Goal: Task Accomplishment & Management: Manage account settings

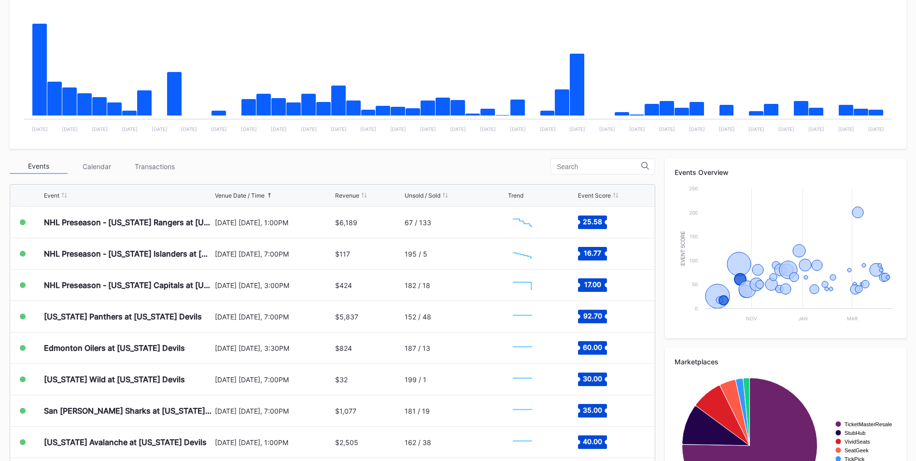
scroll to position [97, 0]
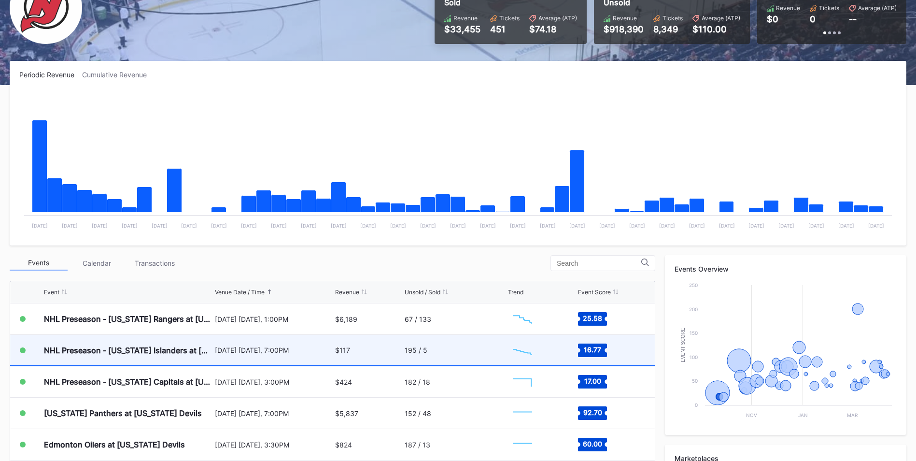
click at [456, 350] on div "195 / 5" at bounding box center [455, 350] width 101 height 30
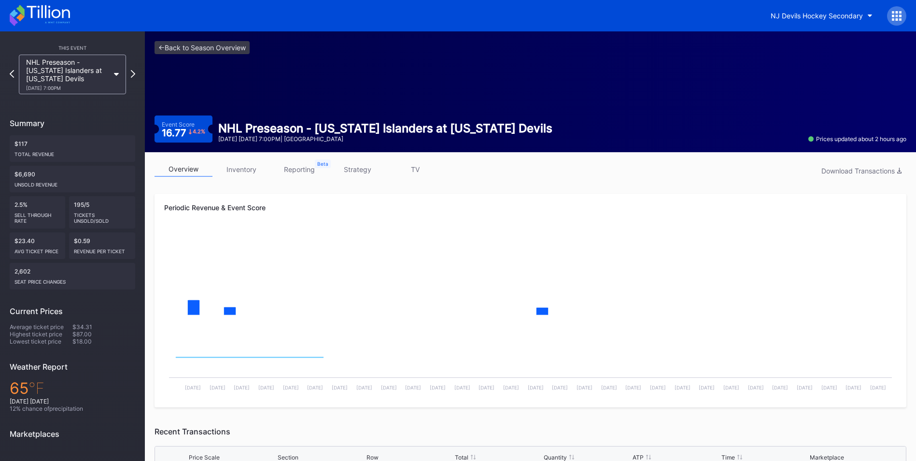
click at [362, 168] on link "strategy" at bounding box center [357, 169] width 58 height 15
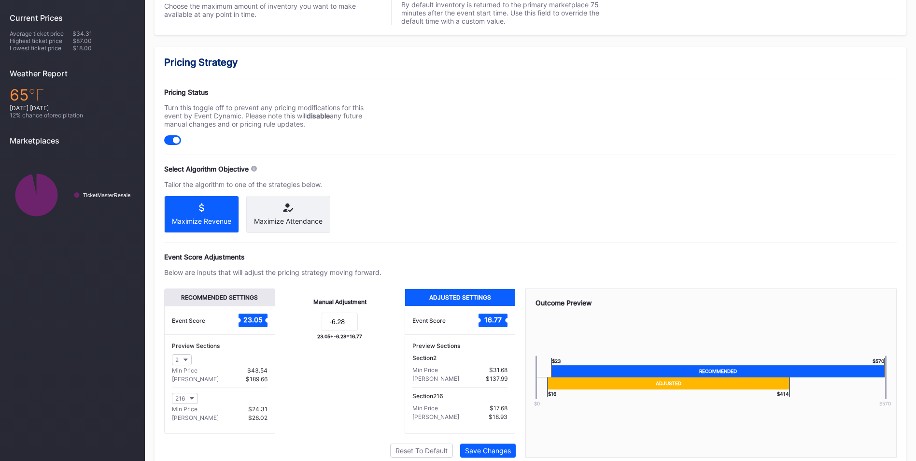
scroll to position [337, 0]
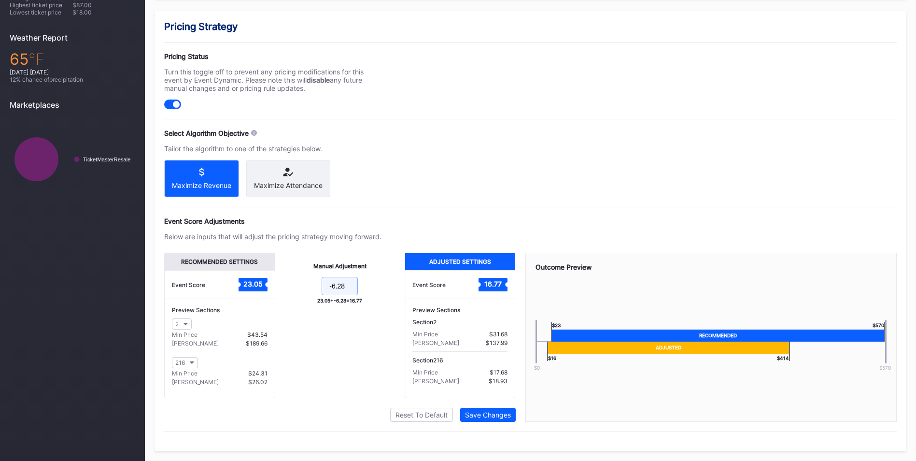
click at [348, 284] on input "-6.28" at bounding box center [340, 286] width 36 height 18
type input "-10"
click at [512, 413] on button "Save Changes" at bounding box center [488, 414] width 56 height 14
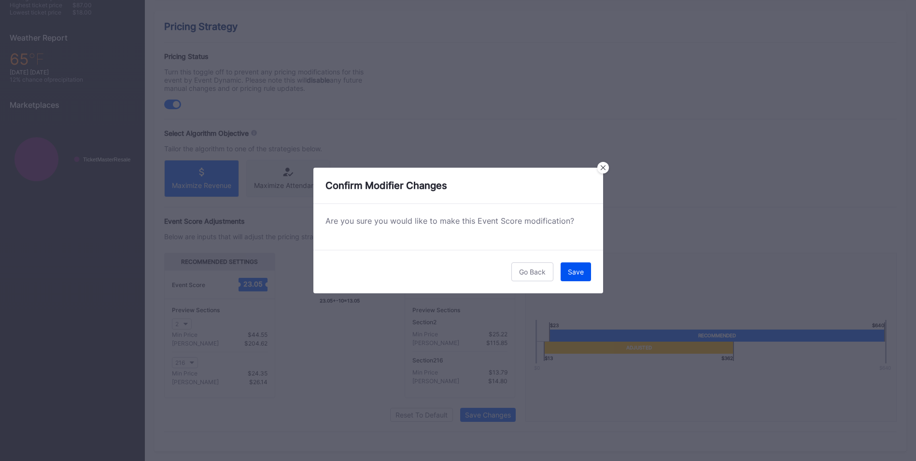
click at [580, 263] on button "Save" at bounding box center [575, 271] width 30 height 19
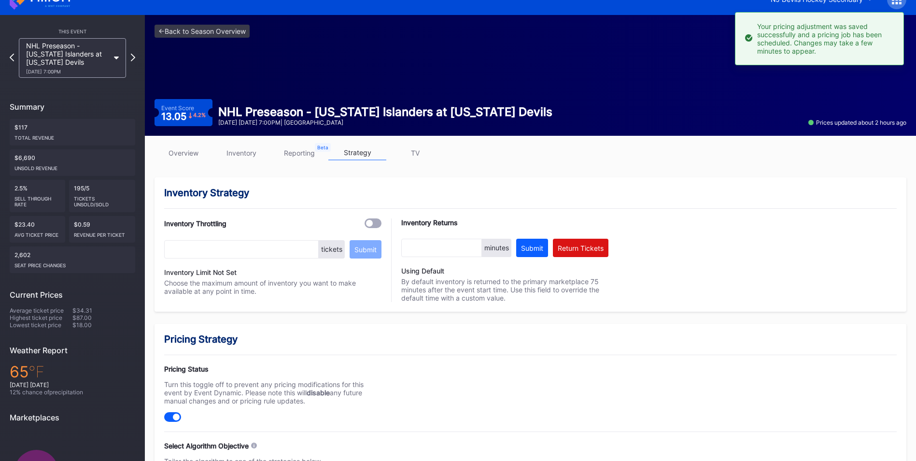
scroll to position [0, 0]
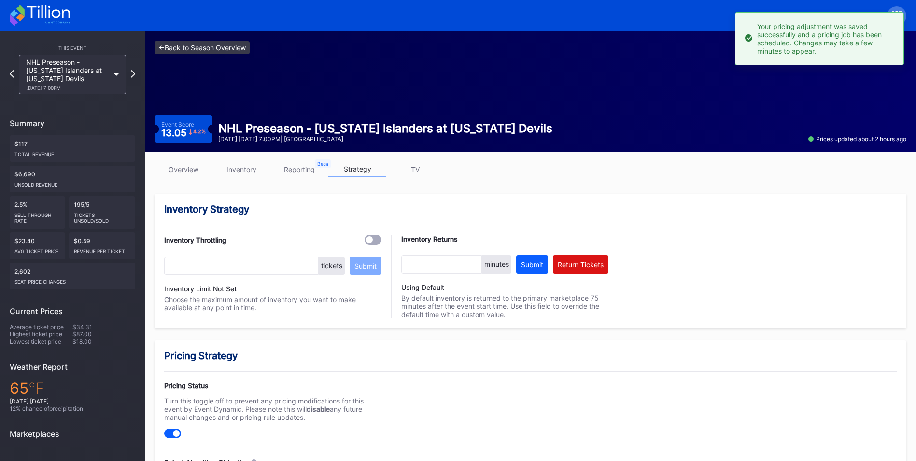
click at [245, 42] on link "<- Back to Season Overview" at bounding box center [201, 47] width 95 height 13
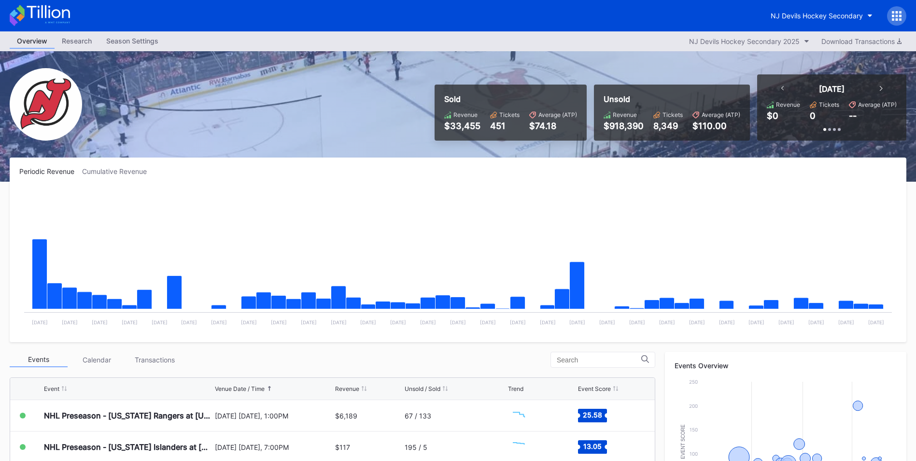
scroll to position [193, 0]
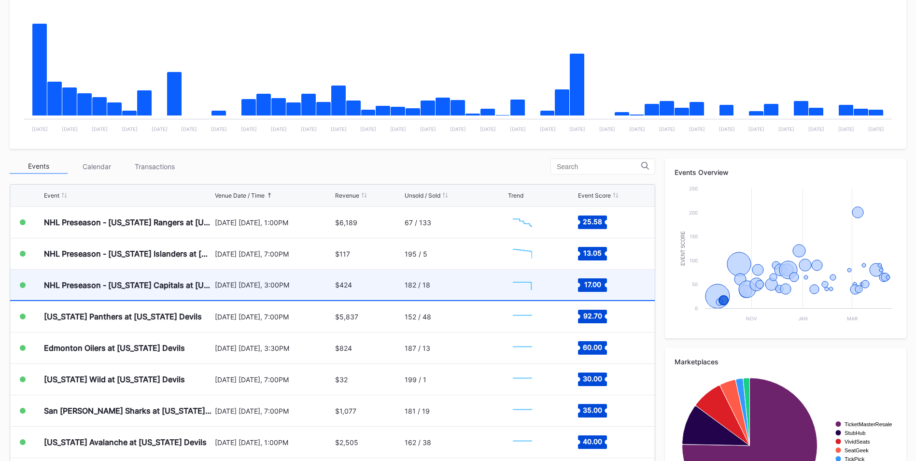
click at [518, 291] on rect "Chart title" at bounding box center [522, 285] width 29 height 24
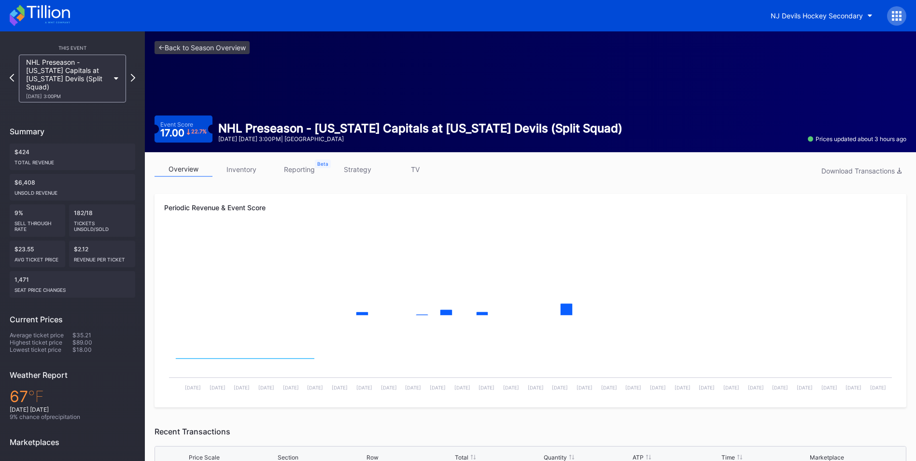
click at [336, 173] on link "strategy" at bounding box center [357, 169] width 58 height 15
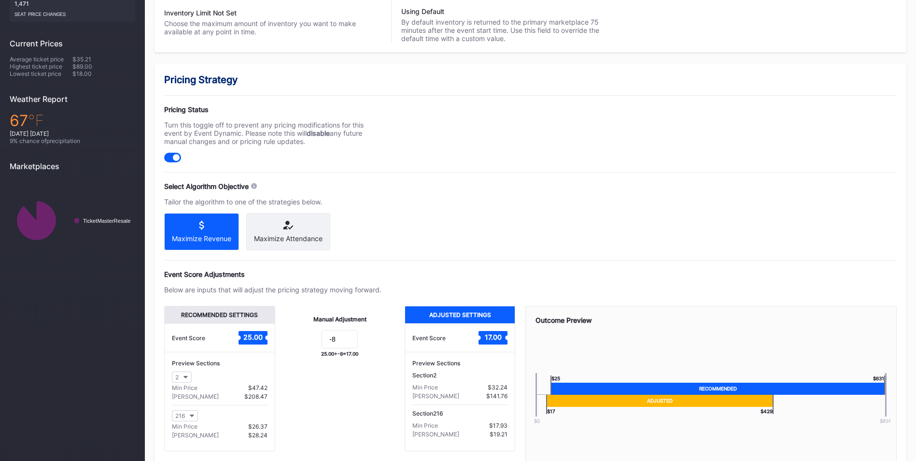
scroll to position [337, 0]
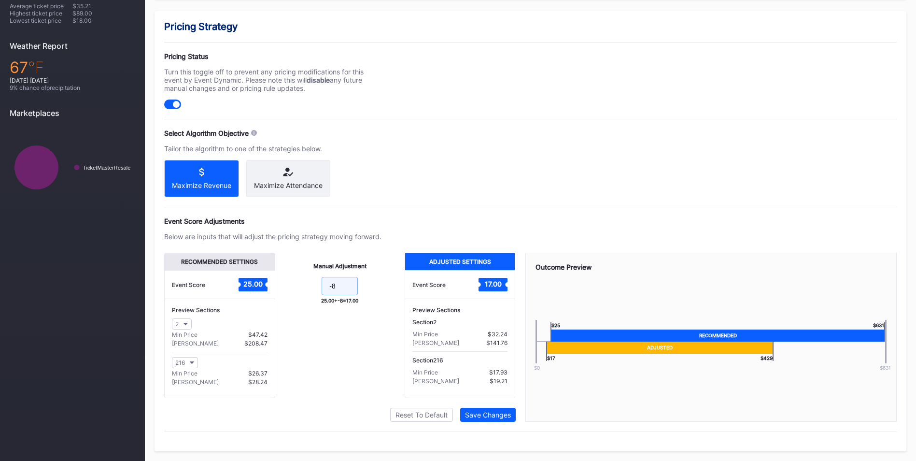
click at [337, 282] on input "-8" at bounding box center [340, 286] width 36 height 18
type input "-12"
click at [492, 408] on button "Save Changes" at bounding box center [488, 414] width 56 height 14
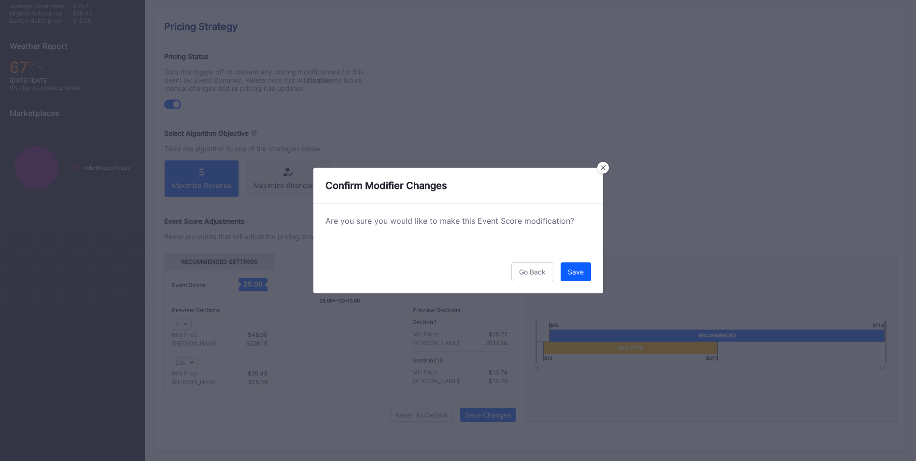
click at [583, 263] on button "Save" at bounding box center [575, 271] width 30 height 19
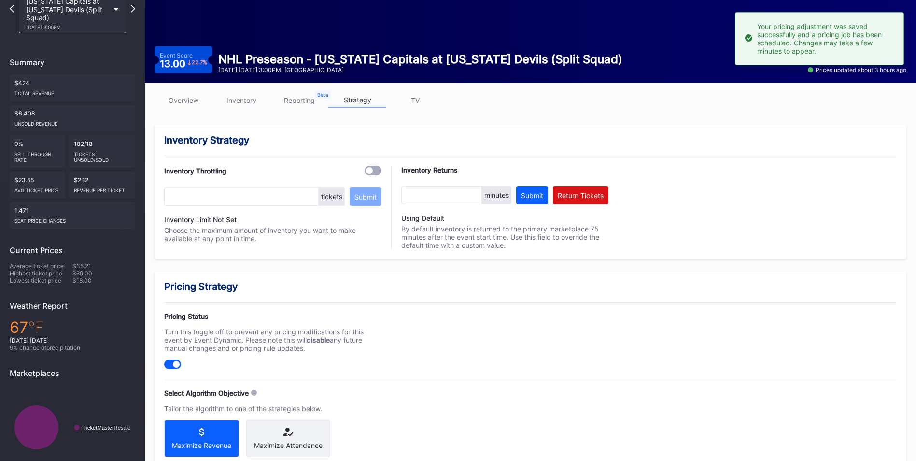
scroll to position [0, 0]
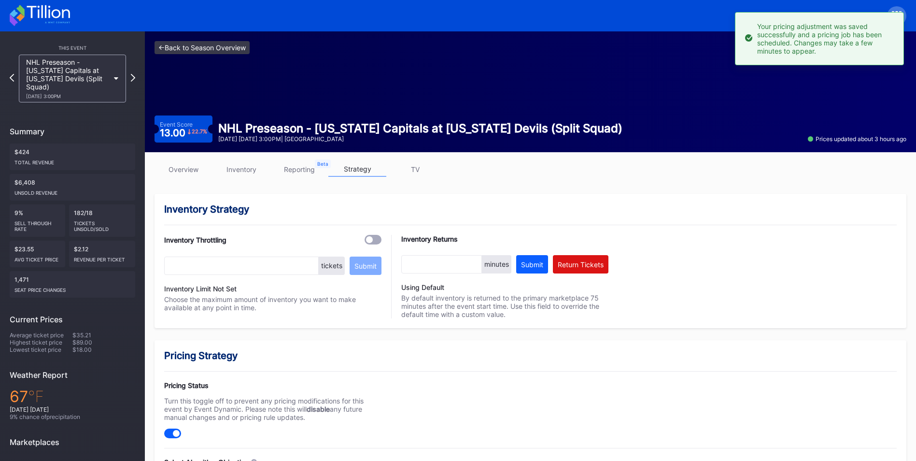
click at [240, 48] on link "<- Back to Season Overview" at bounding box center [201, 47] width 95 height 13
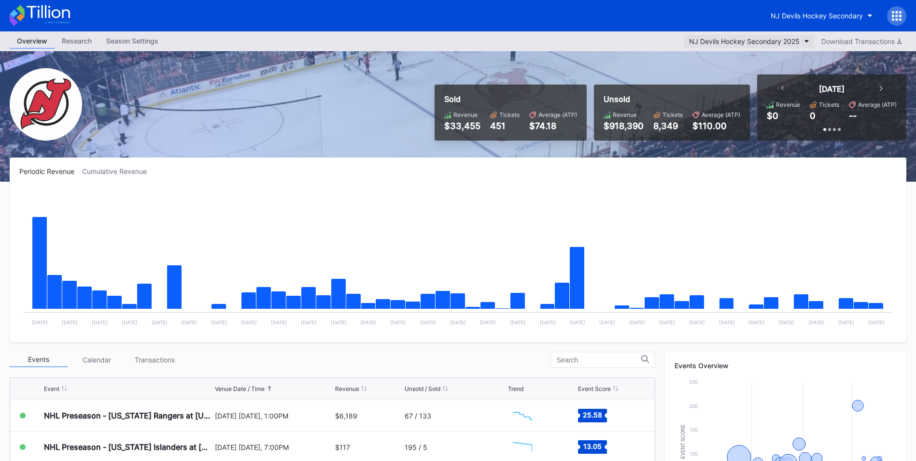
click at [804, 39] on button "NJ Devils Hockey Secondary 2025" at bounding box center [749, 41] width 130 height 13
click at [822, 15] on div "NJ Devils Hockey Secondary" at bounding box center [816, 16] width 92 height 8
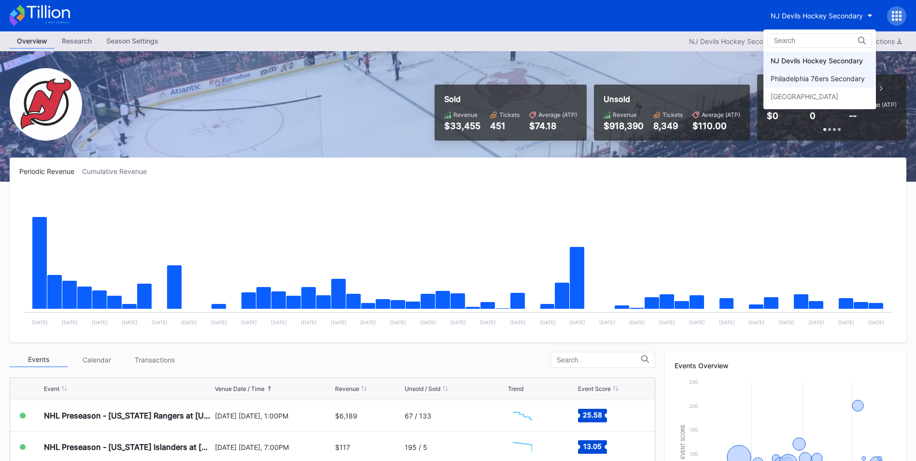
click at [833, 79] on div "Philadelphia 76ers Secondary" at bounding box center [817, 78] width 94 height 8
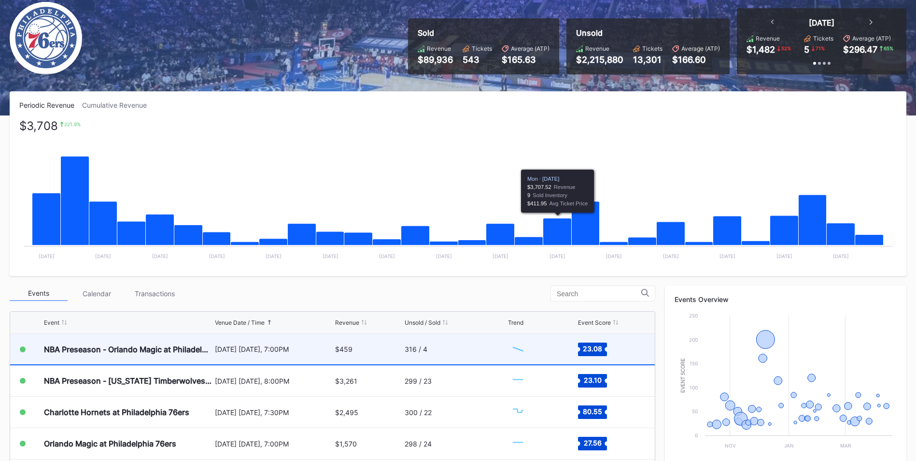
scroll to position [145, 0]
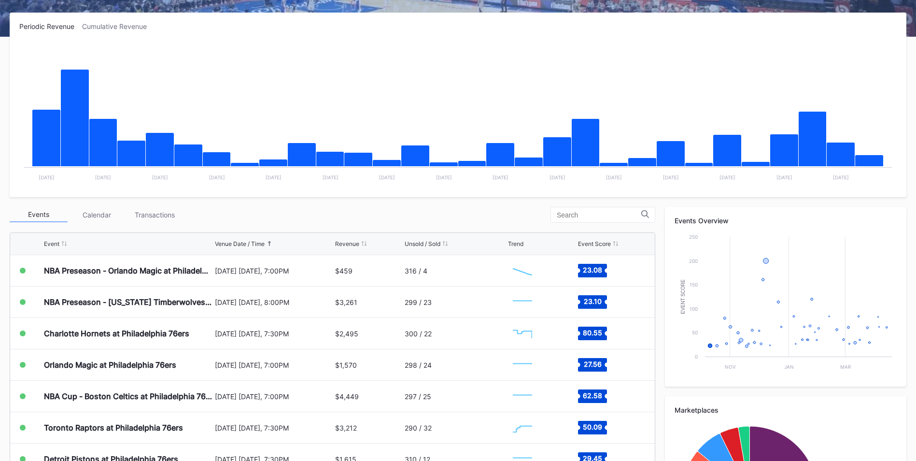
click at [171, 208] on div "Transactions" at bounding box center [155, 214] width 58 height 15
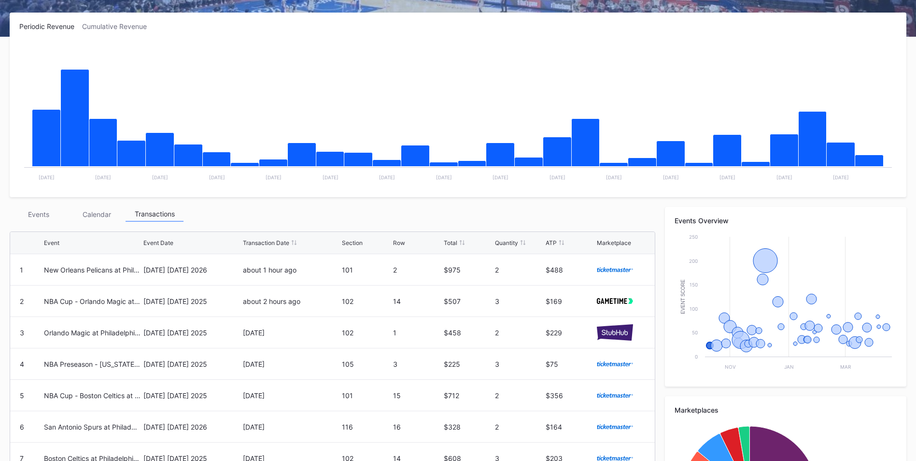
click at [36, 215] on div "Events" at bounding box center [39, 214] width 58 height 15
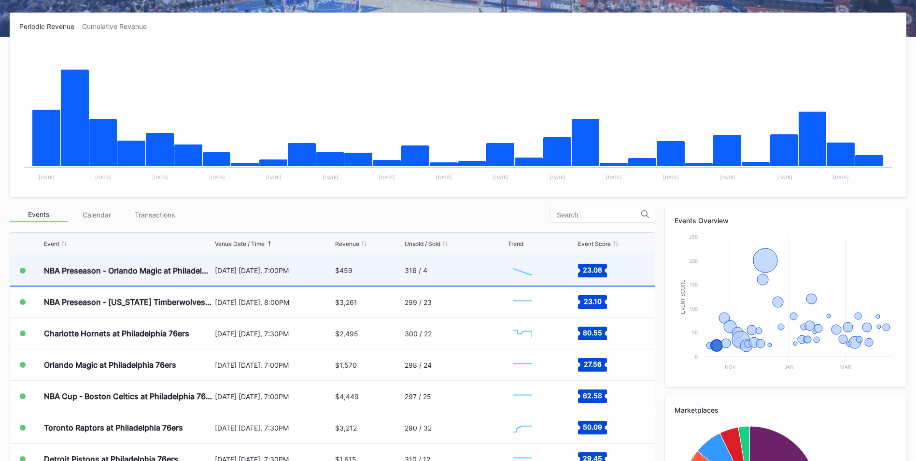
click at [120, 282] on div "NBA Preseason - Orlando Magic at Philadelphia 76ers" at bounding box center [128, 270] width 168 height 30
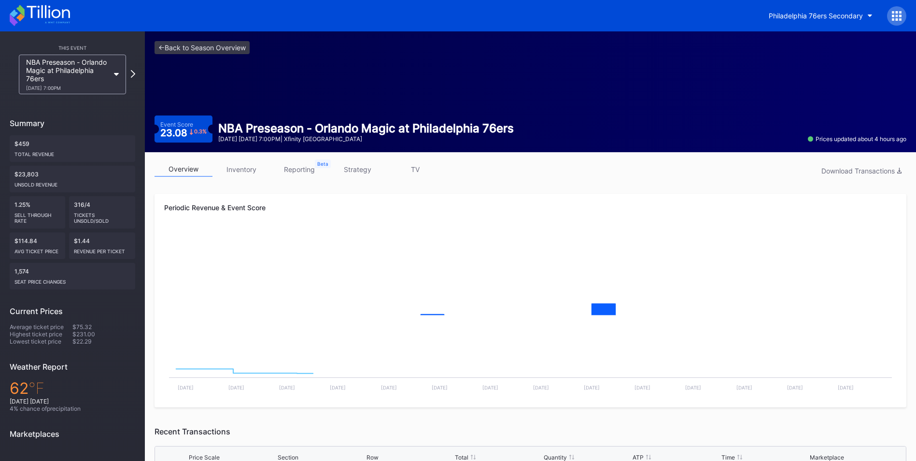
click at [238, 171] on link "inventory" at bounding box center [241, 169] width 58 height 15
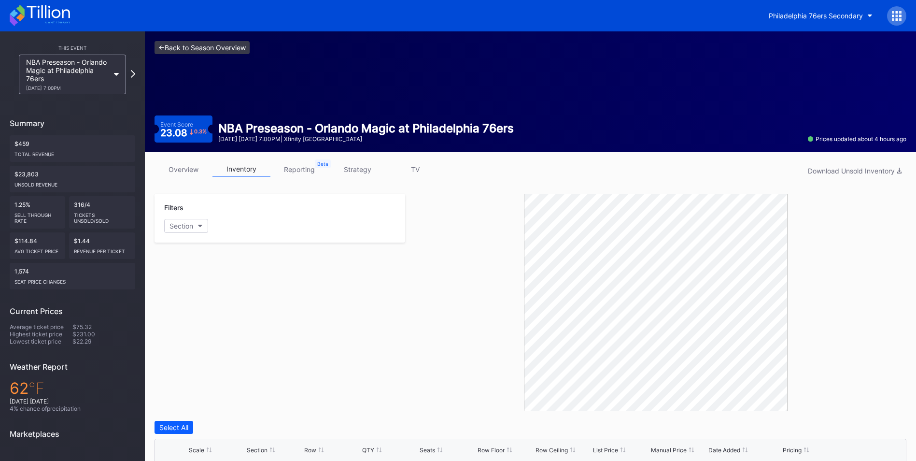
click at [210, 47] on link "<- Back to Season Overview" at bounding box center [201, 47] width 95 height 13
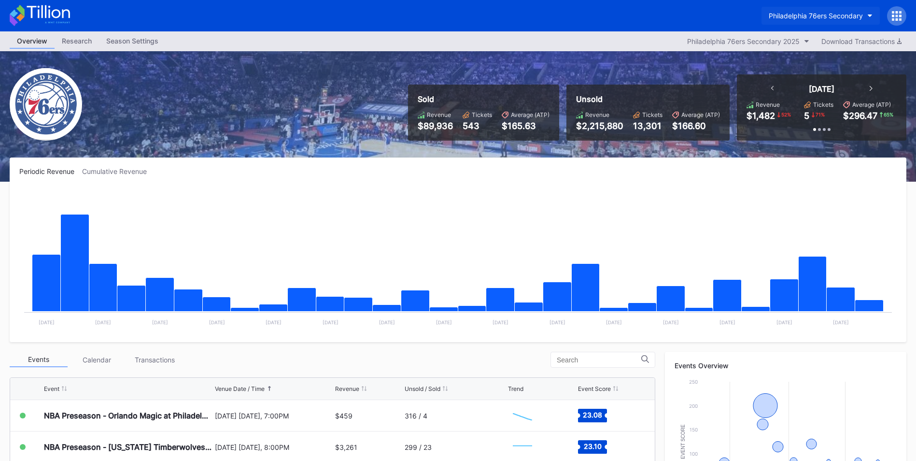
click at [837, 18] on div "Philadelphia 76ers Secondary" at bounding box center [816, 16] width 94 height 8
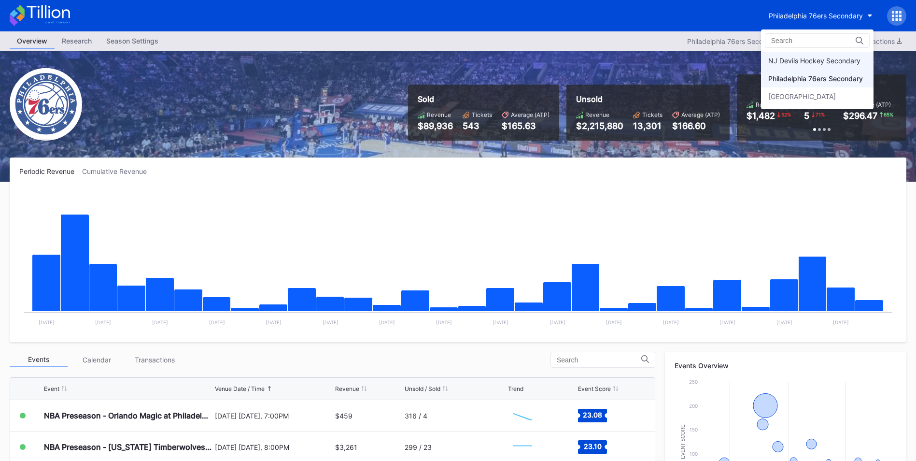
click at [818, 56] on div "NJ Devils Hockey Secondary" at bounding box center [814, 60] width 92 height 8
